Goal: Information Seeking & Learning: Learn about a topic

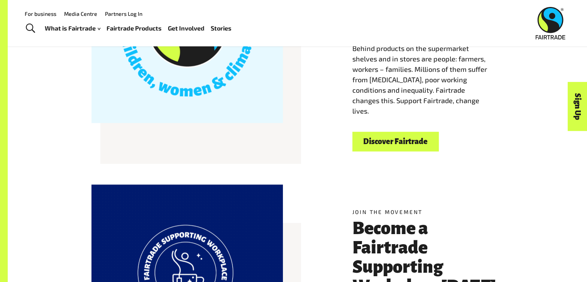
scroll to position [232, 0]
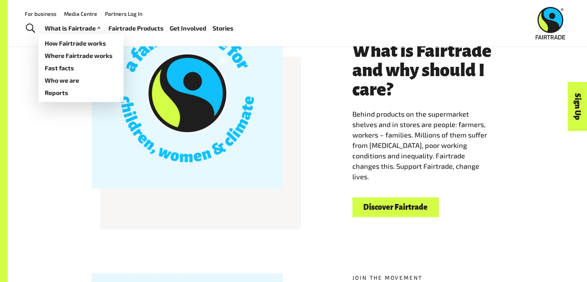
click at [75, 29] on link "What is Fairtrade" at bounding box center [73, 28] width 57 height 11
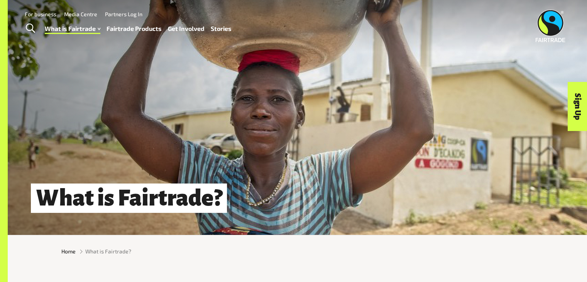
click at [137, 28] on link "Fairtrade Products" at bounding box center [134, 28] width 55 height 11
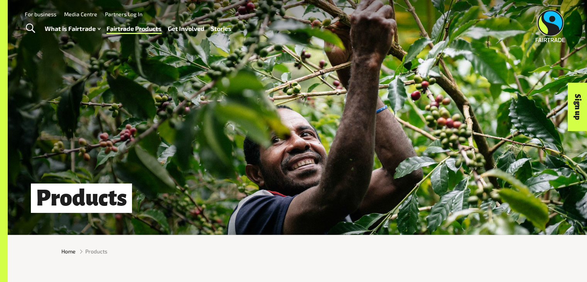
click at [349, 74] on div "Products" at bounding box center [297, 117] width 579 height 235
